Goal: Information Seeking & Learning: Learn about a topic

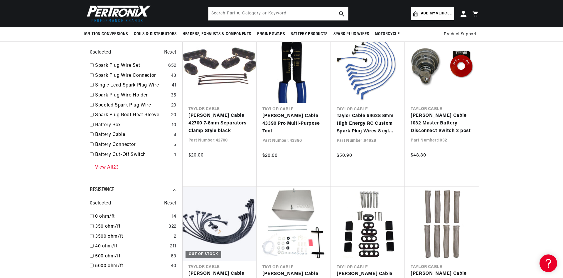
scroll to position [0, 734]
click at [103, 168] on link "View All 23" at bounding box center [107, 168] width 24 height 8
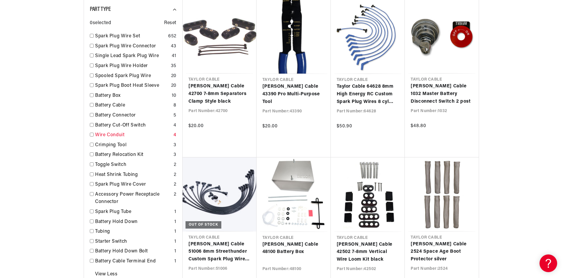
scroll to position [264, 0]
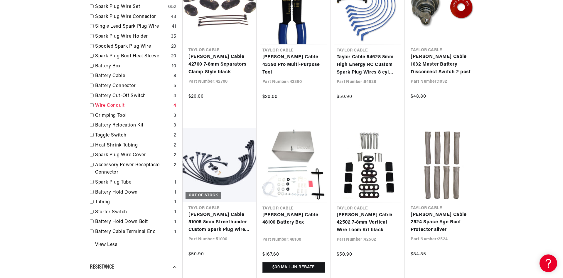
click at [99, 105] on link "Wire Conduit" at bounding box center [133, 106] width 76 height 8
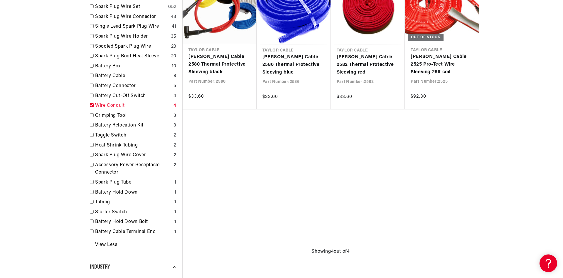
click at [99, 105] on link "Wire Conduit" at bounding box center [133, 106] width 76 height 8
checkbox input "false"
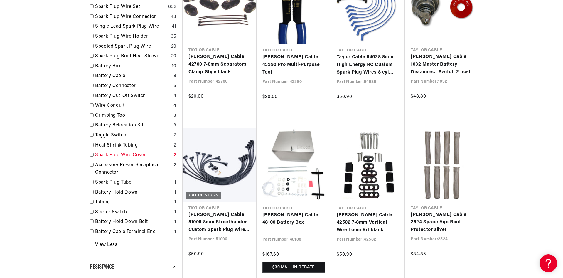
click at [98, 157] on link "Spark Plug Wire Cover" at bounding box center [133, 155] width 76 height 8
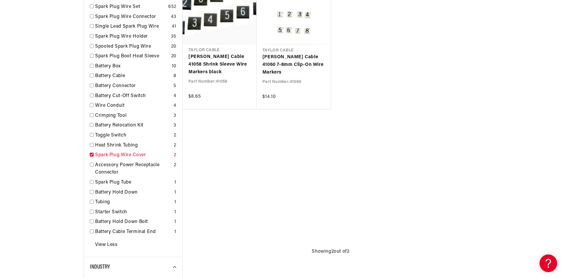
click at [98, 157] on link "Spark Plug Wire Cover" at bounding box center [133, 155] width 76 height 8
checkbox input "false"
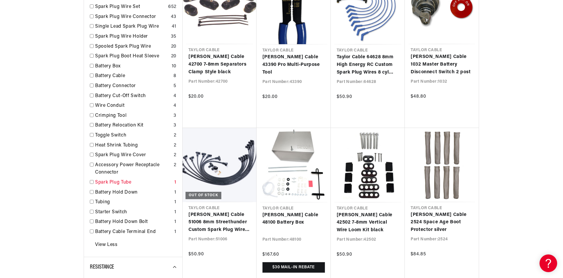
scroll to position [0, 367]
click at [98, 194] on link "Battery Hold Down" at bounding box center [133, 193] width 77 height 8
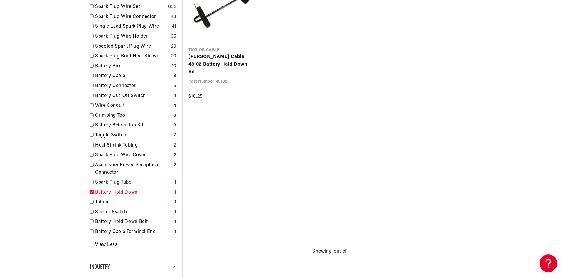
click at [98, 194] on link "Battery Hold Down" at bounding box center [133, 193] width 77 height 8
checkbox input "false"
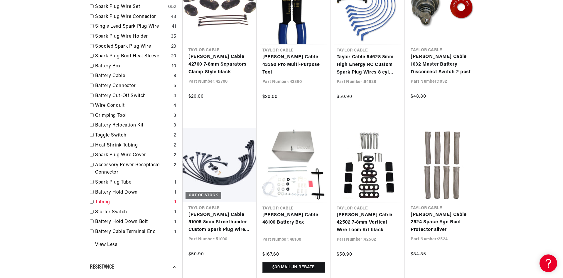
click at [93, 204] on div "Tubing 1" at bounding box center [133, 203] width 87 height 10
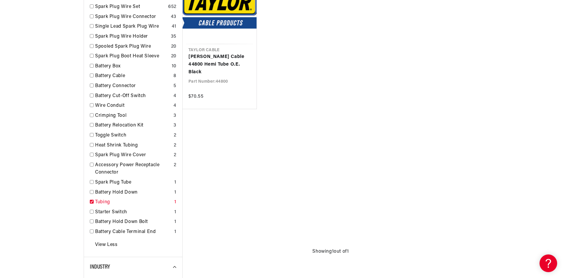
click at [93, 204] on div "Tubing 1" at bounding box center [133, 203] width 87 height 10
checkbox input "false"
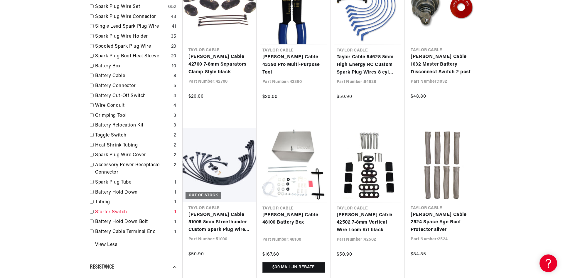
scroll to position [0, 734]
click at [95, 232] on link "Battery Cable Terminal End" at bounding box center [133, 232] width 77 height 8
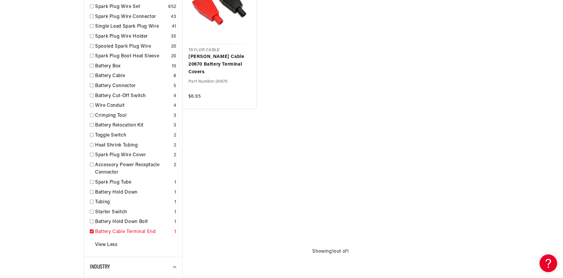
click at [95, 232] on link "Battery Cable Terminal End" at bounding box center [133, 232] width 77 height 8
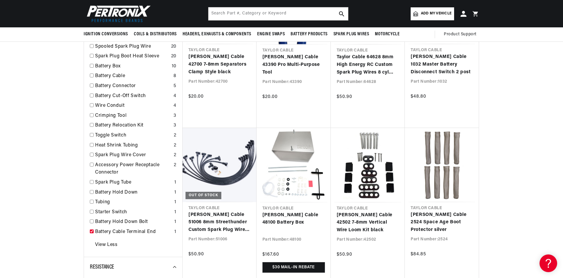
checkbox input "true"
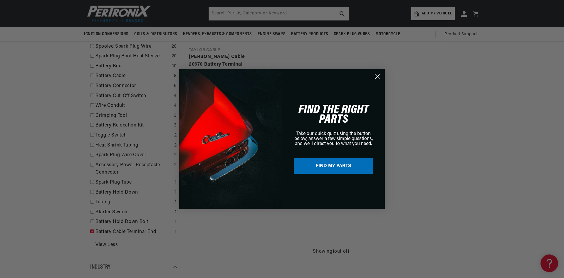
scroll to position [0, 367]
